Goal: Information Seeking & Learning: Understand process/instructions

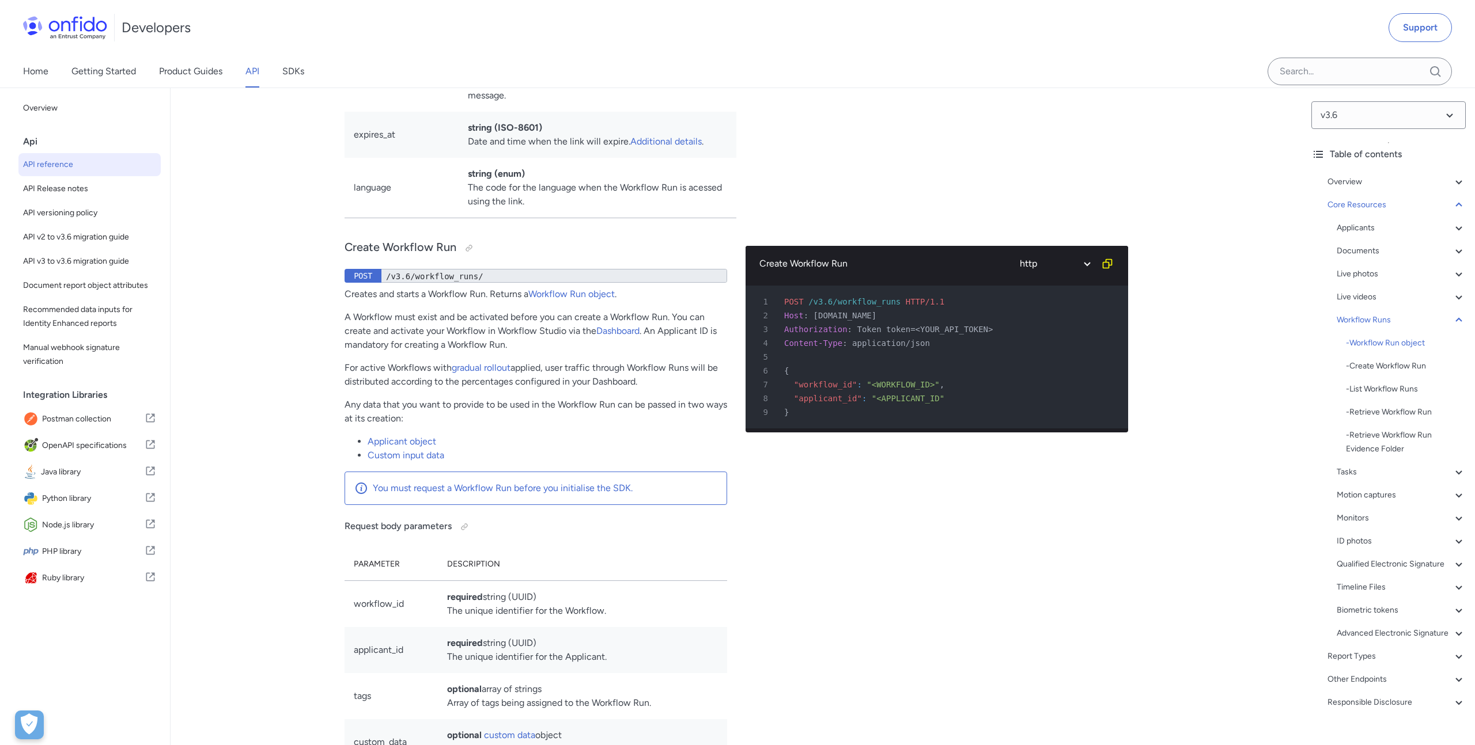
scroll to position [26152, 0]
click at [467, 252] on div at bounding box center [468, 247] width 9 height 9
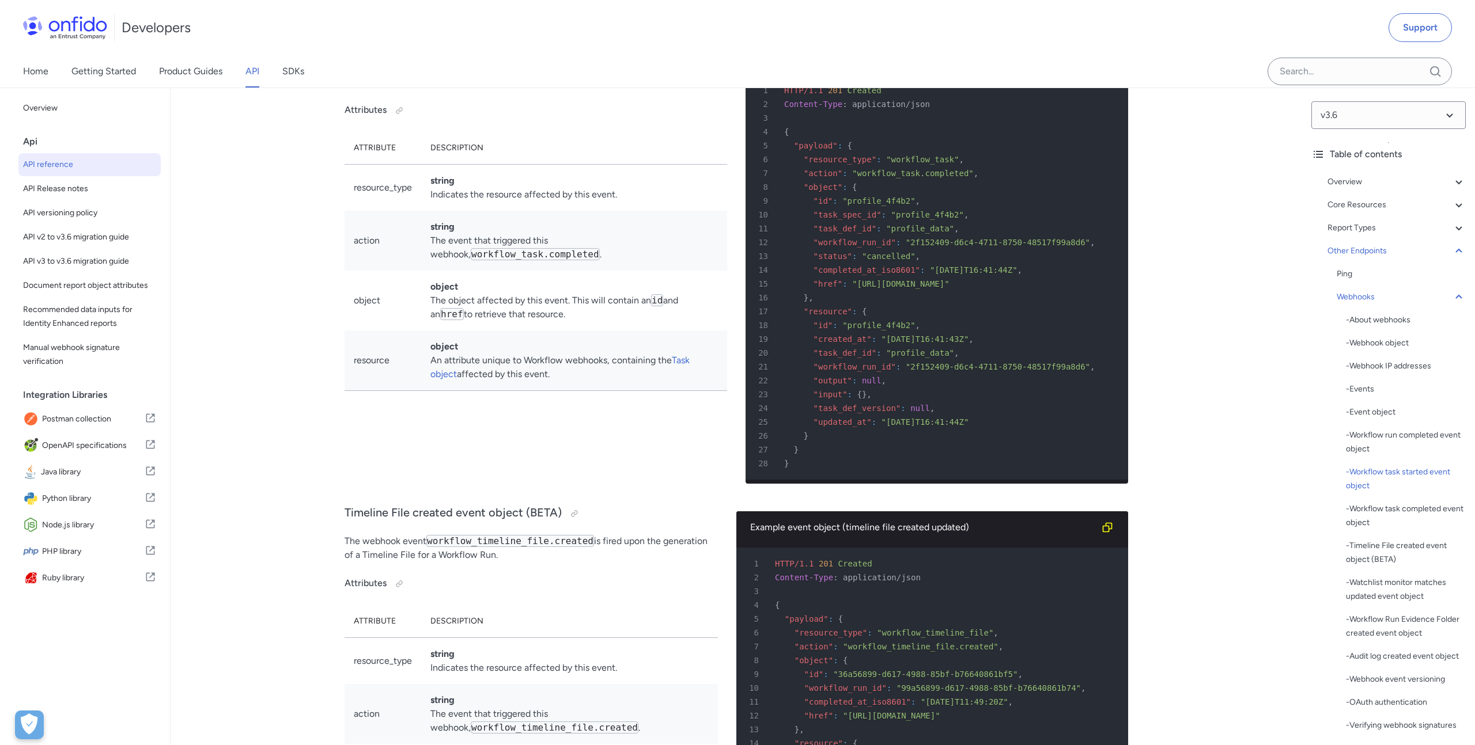
copy span "workflow_run_id"
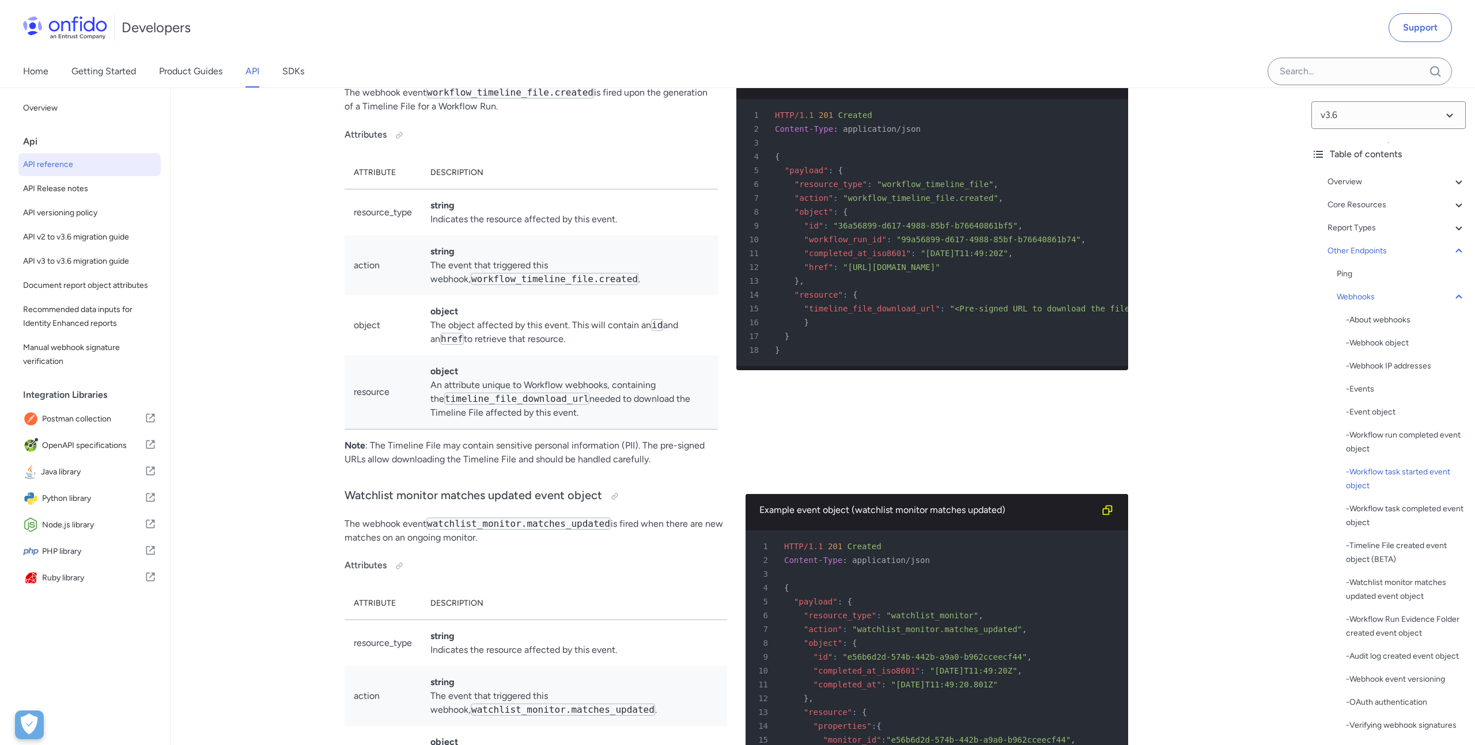
scroll to position [87954, 0]
